Goal: Check status: Check status

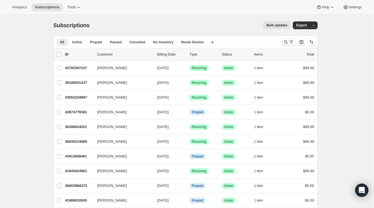
click at [289, 41] on icon "Search and filter results" at bounding box center [286, 42] width 6 height 6
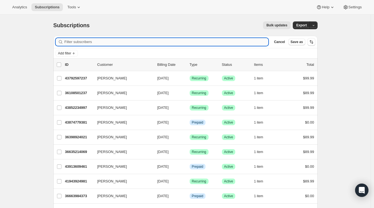
paste input "[EMAIL_ADDRESS][DOMAIN_NAME]"
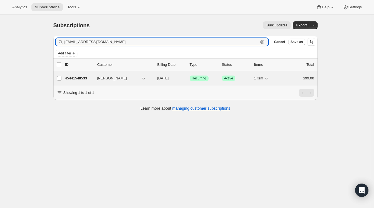
type input "[EMAIL_ADDRESS][DOMAIN_NAME]"
click at [92, 78] on p "45441548533" at bounding box center [79, 79] width 28 height 6
